Goal: Task Accomplishment & Management: Use online tool/utility

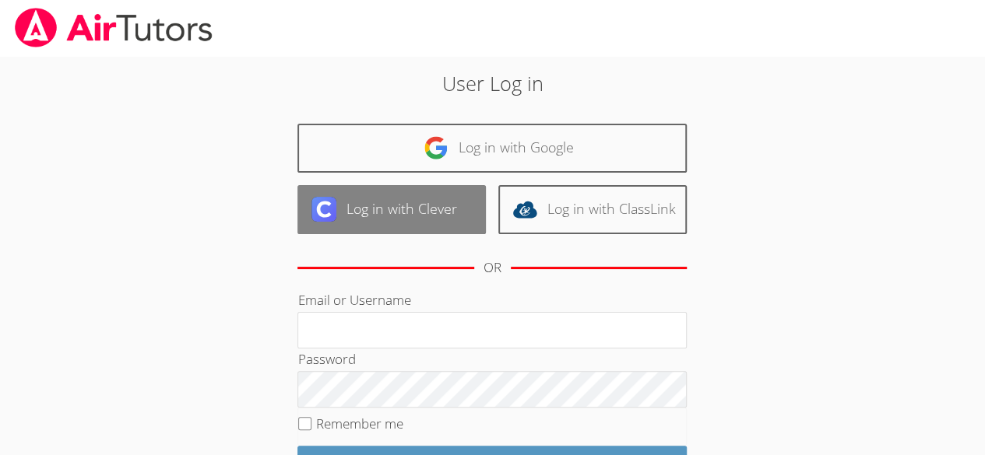
click at [378, 204] on link "Log in with Clever" at bounding box center [391, 209] width 188 height 49
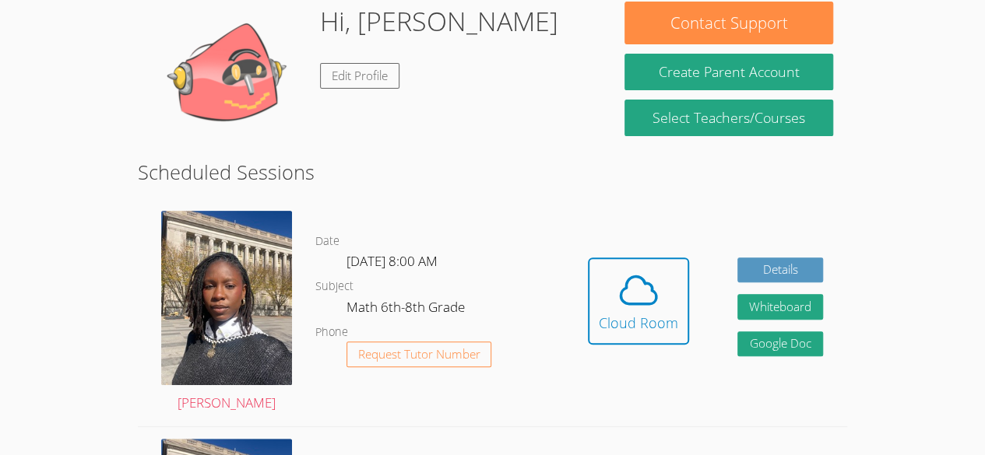
scroll to position [148, 0]
click at [636, 304] on icon at bounding box center [638, 289] width 36 height 27
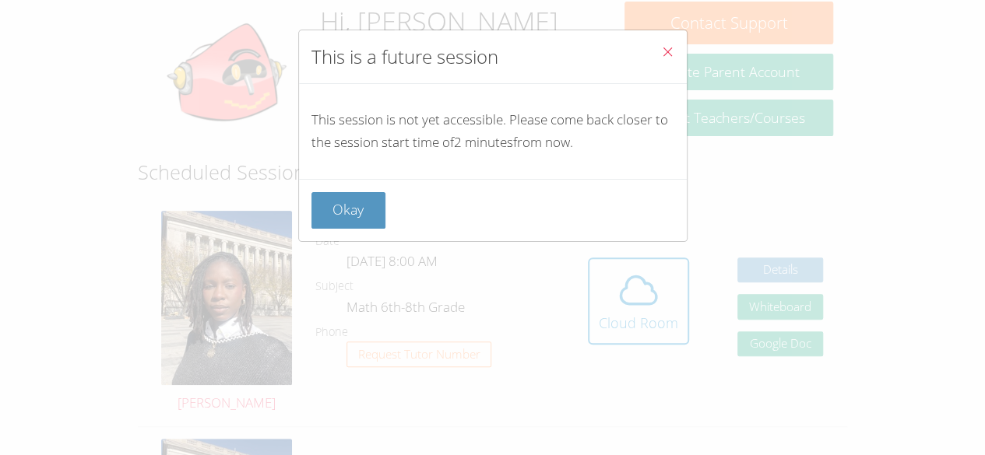
click at [661, 53] on icon "Close" at bounding box center [667, 51] width 13 height 13
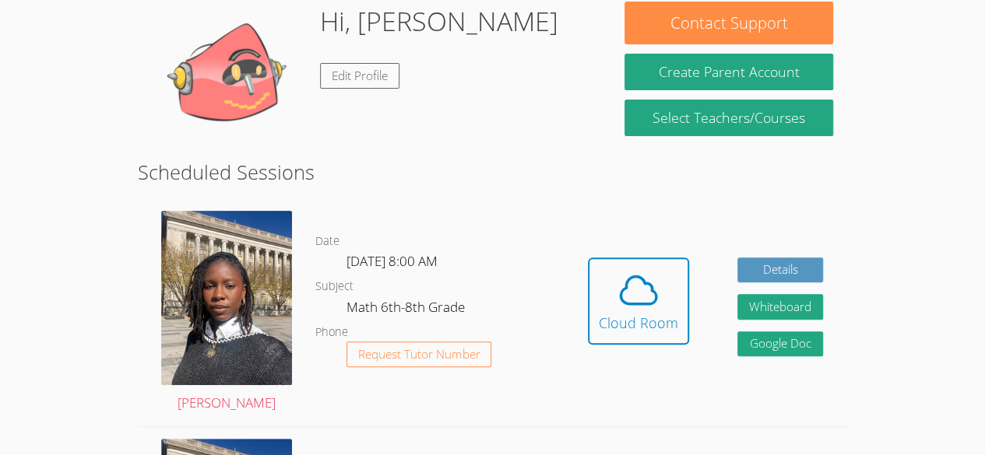
click at [8, 307] on html "Home Programs Sessions Tutors Messages Billing Logout Jerry Successfully authen…" at bounding box center [492, 79] width 985 height 455
click at [617, 299] on icon at bounding box center [639, 291] width 44 height 44
click at [625, 307] on icon at bounding box center [639, 291] width 44 height 44
click at [629, 318] on div "Cloud Room" at bounding box center [638, 323] width 79 height 22
click at [641, 307] on icon at bounding box center [639, 291] width 44 height 44
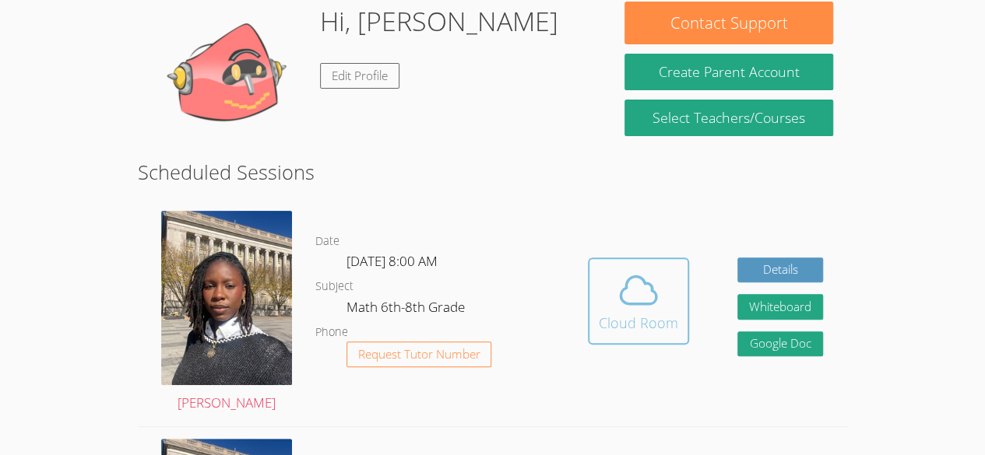
click at [617, 285] on icon at bounding box center [639, 291] width 44 height 44
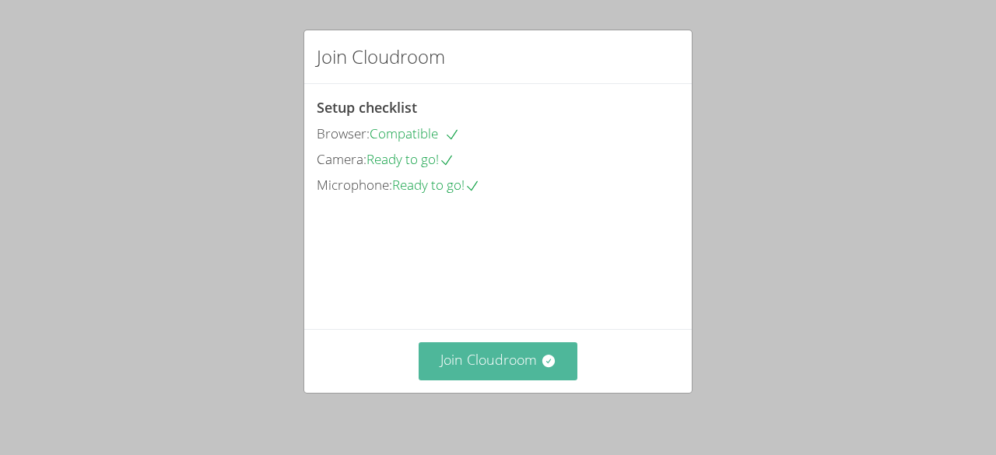
click at [482, 346] on button "Join Cloudroom" at bounding box center [499, 362] width 160 height 38
click at [514, 350] on button "Join Cloudroom" at bounding box center [499, 362] width 160 height 38
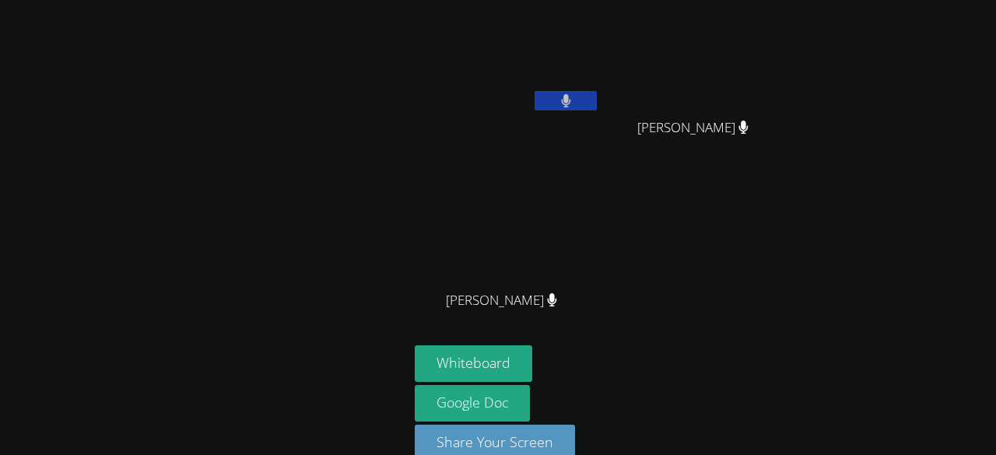
drag, startPoint x: 514, startPoint y: 350, endPoint x: 581, endPoint y: 282, distance: 95.2
click at [581, 282] on div "[PERSON_NAME] [PERSON_NAME] [PERSON_NAME] [PERSON_NAME] [PERSON_NAME] Google Do…" at bounding box center [498, 227] width 996 height 455
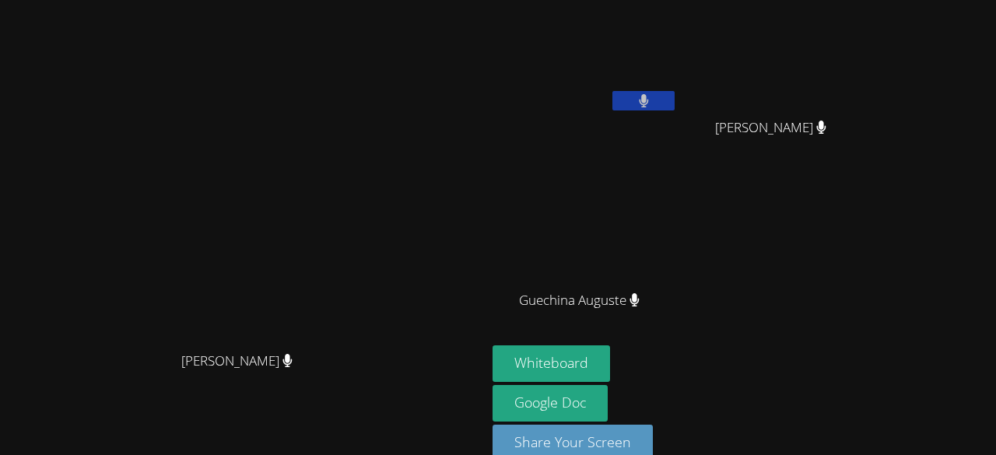
click at [340, 309] on video at bounding box center [244, 210] width 234 height 267
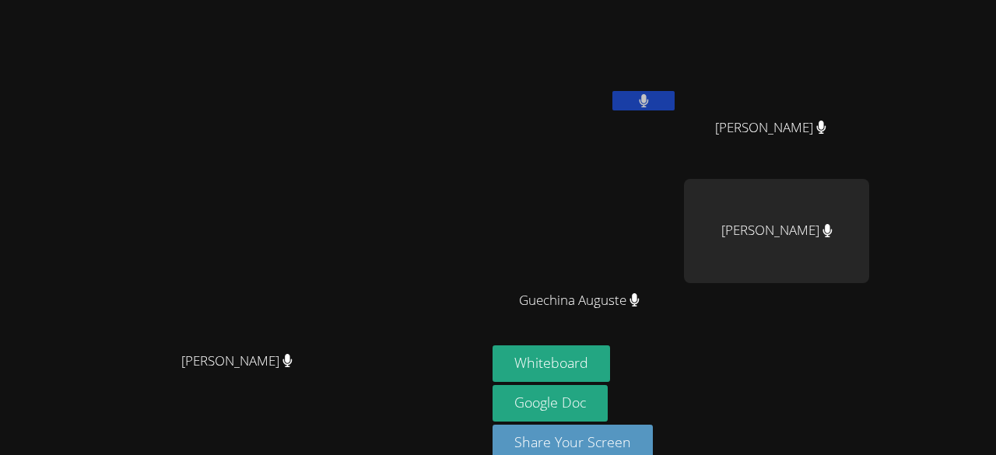
drag, startPoint x: 340, startPoint y: 309, endPoint x: 831, endPoint y: 270, distance: 492.0
click at [831, 270] on div "Darine Odigé Darine Odigé Jerry Pierre Canel Wildens Gilles Wildens Gilles Guec…" at bounding box center [498, 227] width 996 height 455
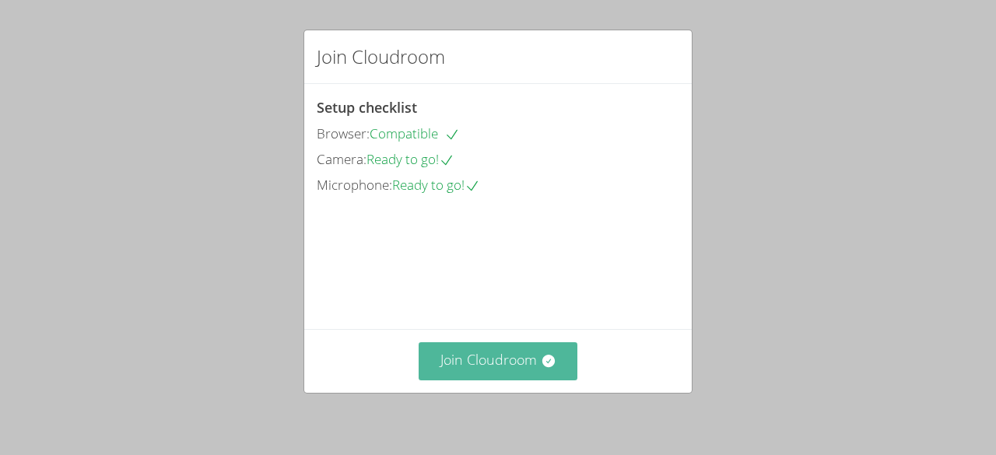
click at [522, 360] on button "Join Cloudroom" at bounding box center [499, 362] width 160 height 38
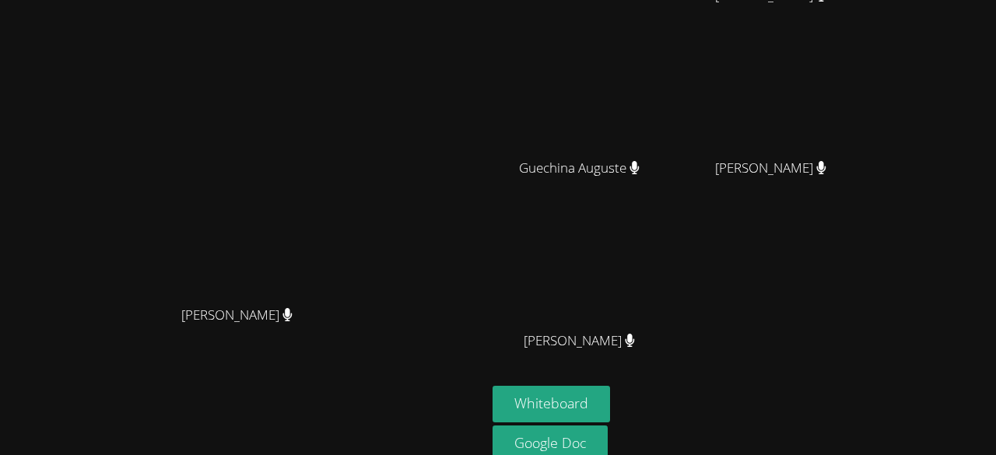
scroll to position [199, 0]
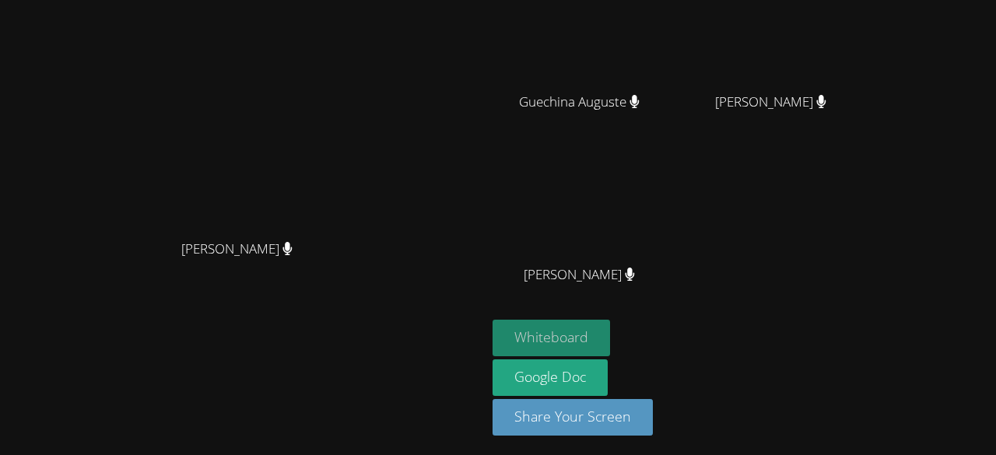
click at [574, 343] on button "Whiteboard" at bounding box center [552, 338] width 118 height 37
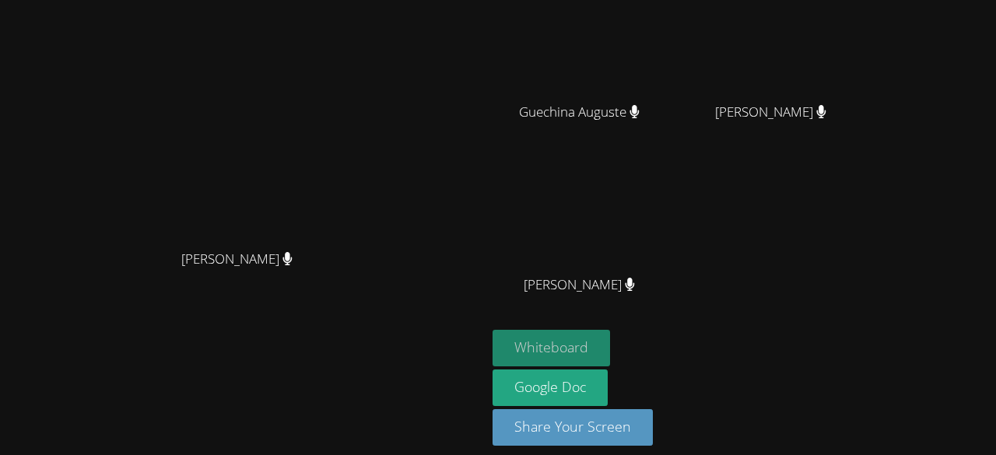
scroll to position [0, 0]
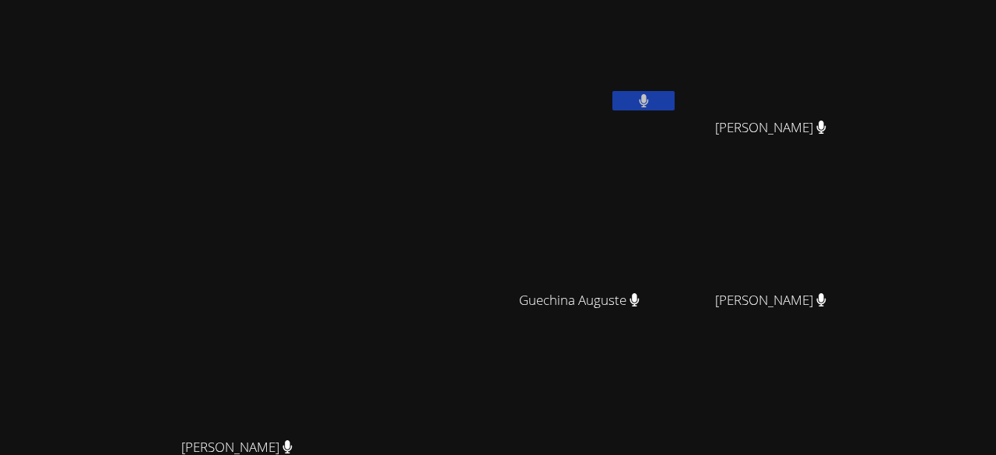
click at [223, 448] on span "[PERSON_NAME]" at bounding box center [236, 448] width 111 height 23
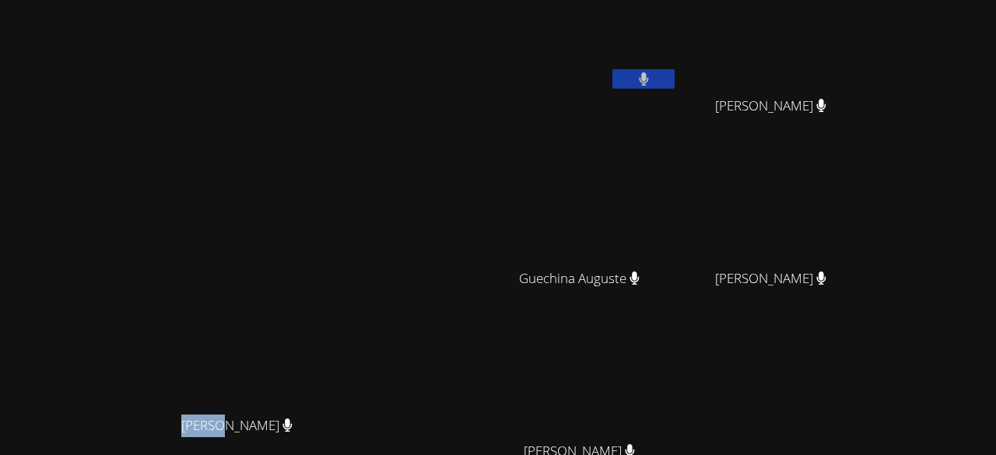
click at [223, 448] on div "[PERSON_NAME]" at bounding box center [243, 440] width 474 height 62
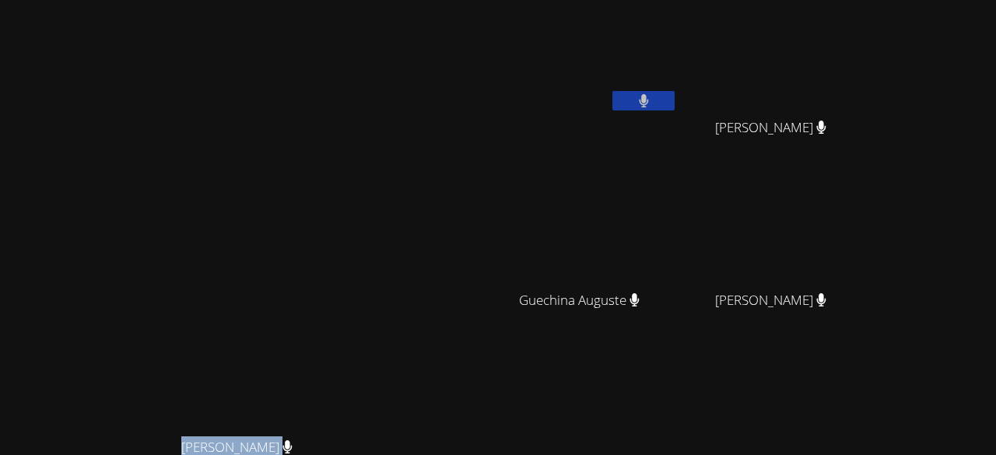
drag, startPoint x: 289, startPoint y: 411, endPoint x: 588, endPoint y: -68, distance: 564.8
click at [588, 0] on html "Darine Odigé Darine Odigé Jerry Pierre Canel Wildens Gilles Wildens Gilles Guec…" at bounding box center [498, 227] width 996 height 455
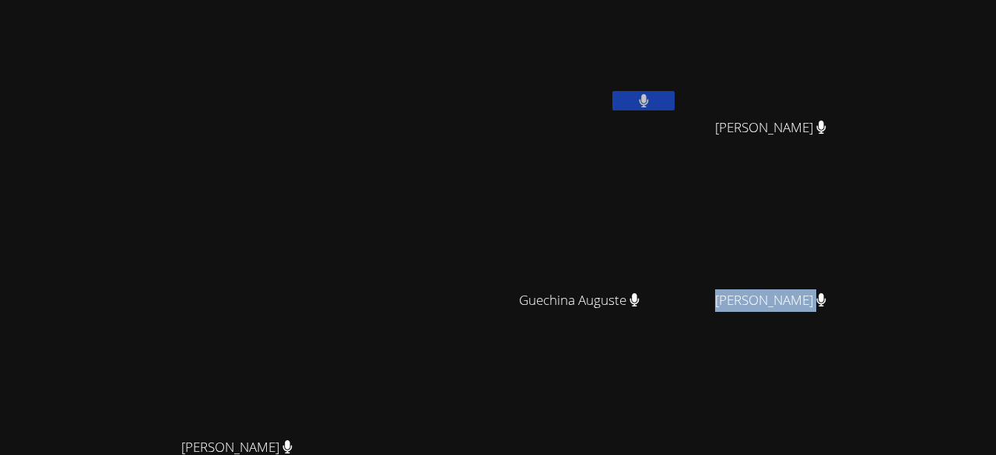
scroll to position [199, 0]
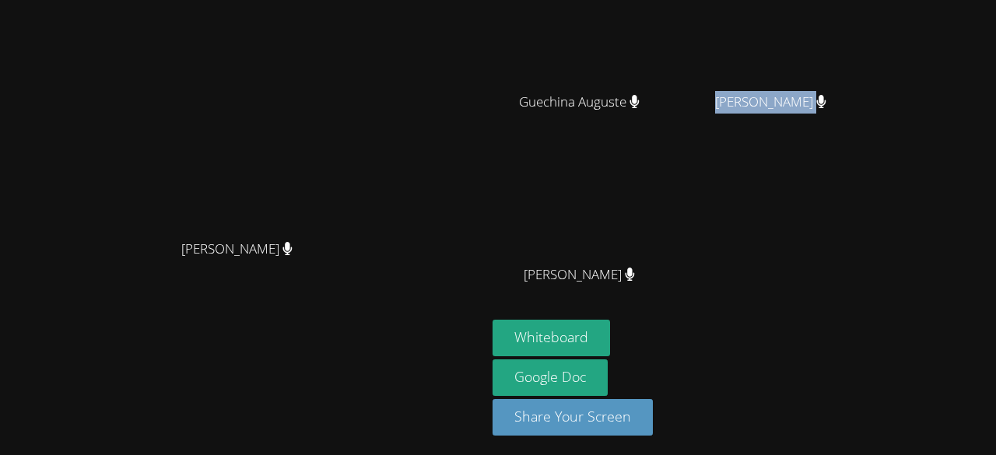
drag, startPoint x: 655, startPoint y: 301, endPoint x: 609, endPoint y: 201, distance: 110.4
click at [609, 201] on div "Jerry Pierre Canel Wildens Gilles Wildens Gilles Guechina Auguste Guechina Augu…" at bounding box center [681, 64] width 377 height 512
click at [609, 201] on video at bounding box center [585, 205] width 185 height 104
click at [440, 153] on div "[PERSON_NAME]" at bounding box center [243, 98] width 474 height 267
drag, startPoint x: 455, startPoint y: 85, endPoint x: 454, endPoint y: 199, distance: 113.7
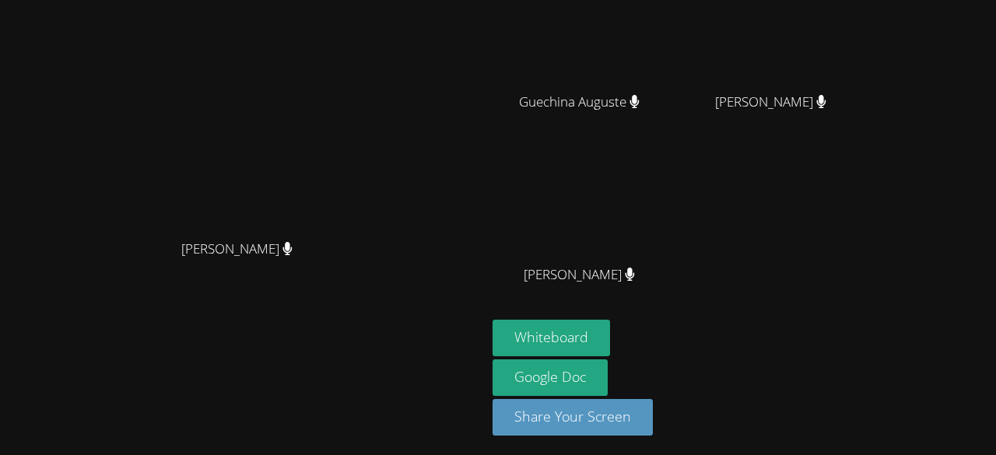
click at [454, 199] on div "[PERSON_NAME]" at bounding box center [243, 98] width 474 height 267
click at [258, 251] on span "[PERSON_NAME]" at bounding box center [236, 249] width 111 height 23
drag, startPoint x: 257, startPoint y: 258, endPoint x: 194, endPoint y: 255, distance: 63.1
click at [194, 255] on div "[PERSON_NAME]" at bounding box center [243, 263] width 474 height 62
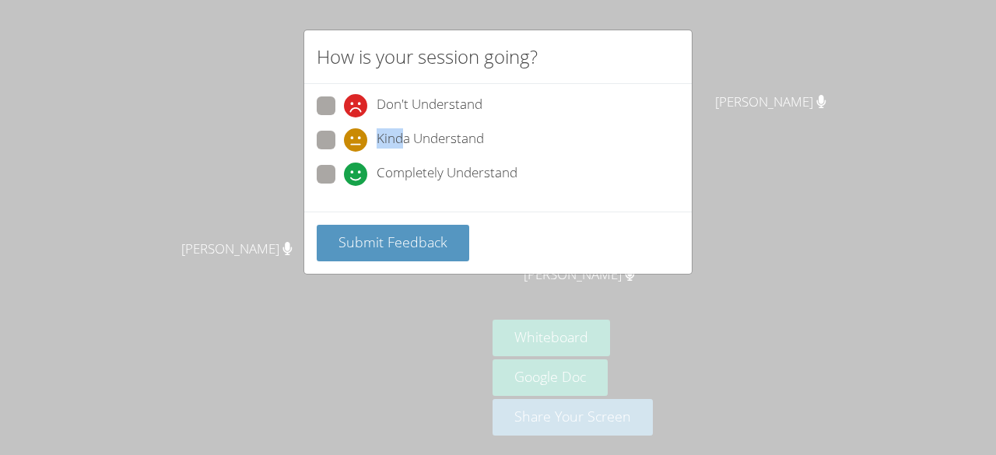
click at [357, 140] on div "Kinda Understand" at bounding box center [414, 139] width 140 height 23
click at [344, 186] on span at bounding box center [344, 186] width 0 height 0
click at [344, 172] on input "Completely Understand" at bounding box center [350, 171] width 13 height 13
radio input "true"
drag, startPoint x: 322, startPoint y: 135, endPoint x: 346, endPoint y: 136, distance: 23.4
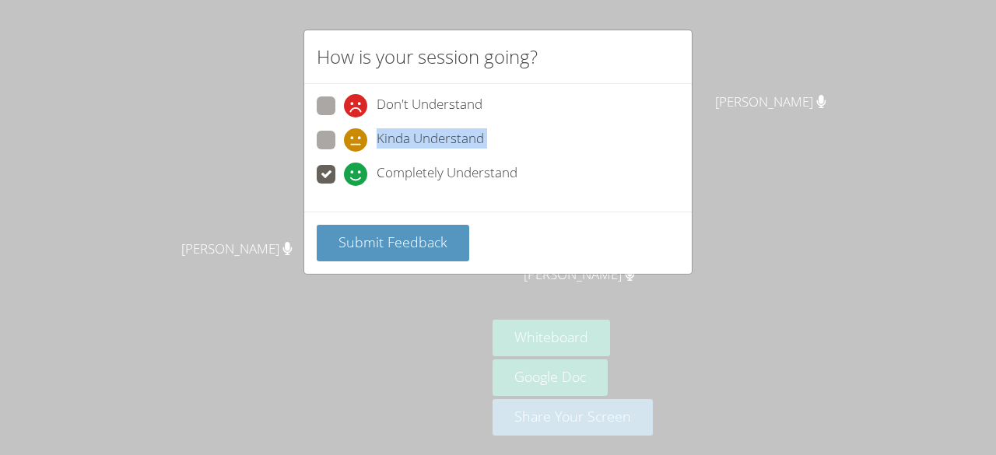
click at [346, 136] on label "Kinda Understand" at bounding box center [400, 141] width 167 height 21
click at [346, 136] on icon at bounding box center [355, 139] width 23 height 23
click at [346, 136] on input "Kinda Understand" at bounding box center [350, 137] width 13 height 13
radio input "true"
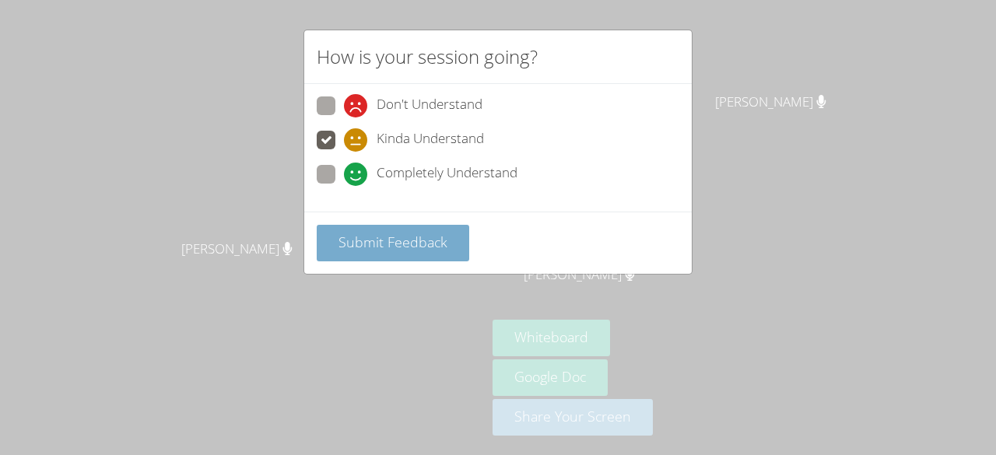
click at [374, 233] on span "Submit Feedback" at bounding box center [393, 242] width 109 height 19
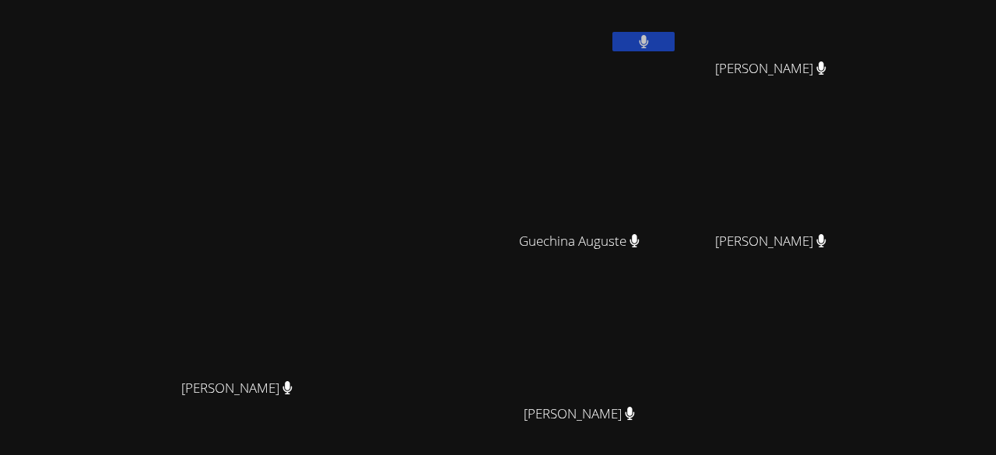
scroll to position [0, 0]
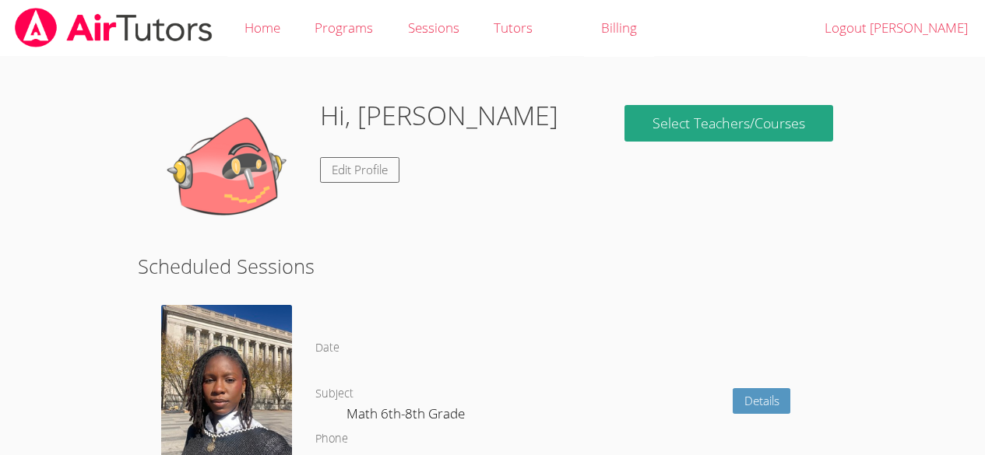
scroll to position [148, 0]
